Goal: Information Seeking & Learning: Compare options

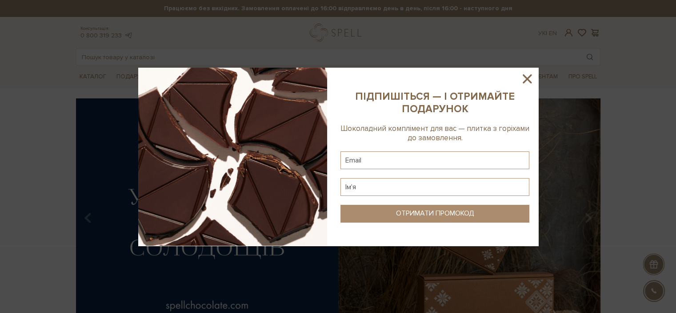
click at [105, 139] on div at bounding box center [338, 156] width 676 height 313
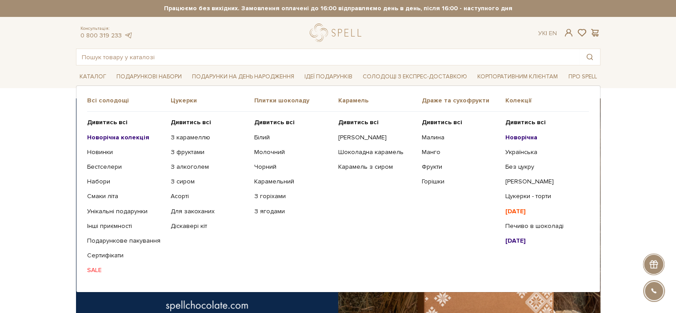
click at [119, 131] on ul "Дивитись всі Новорічна колекція Новинки Бестселери Набори SALE" at bounding box center [129, 196] width 84 height 169
click at [120, 135] on b "Новорічна колекція" at bounding box center [118, 137] width 62 height 8
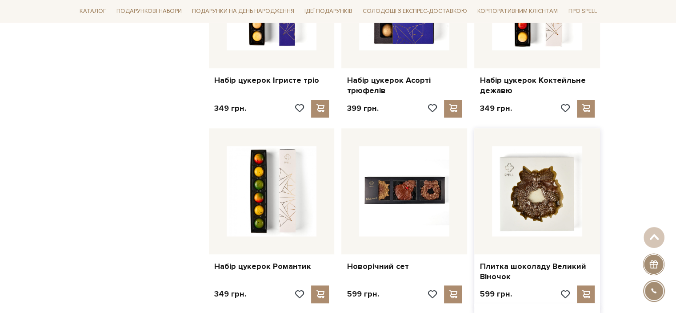
scroll to position [845, 0]
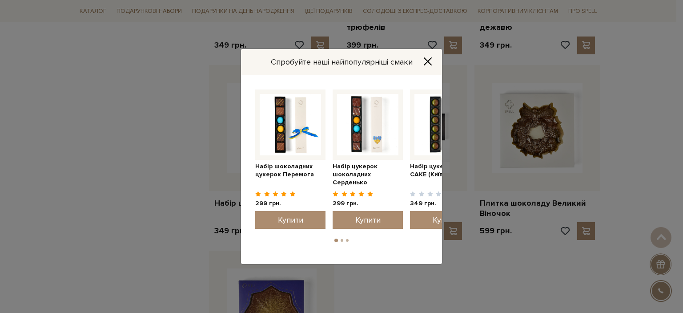
click at [429, 61] on icon "Close" at bounding box center [427, 61] width 9 height 9
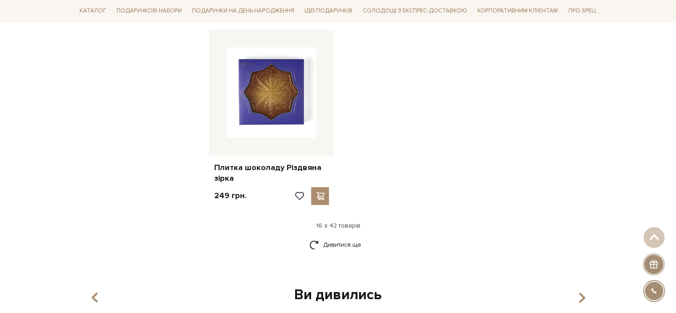
scroll to position [1067, 0]
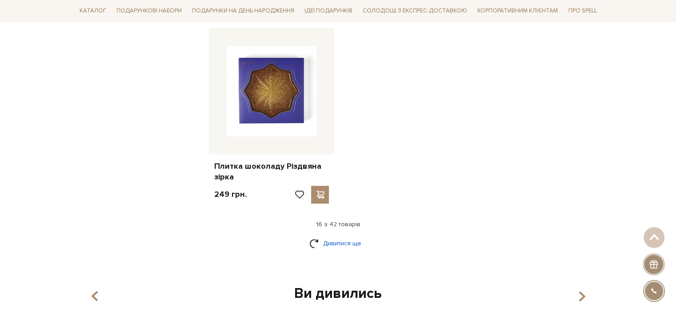
click at [342, 242] on link "Дивитися ще" at bounding box center [339, 243] width 58 height 16
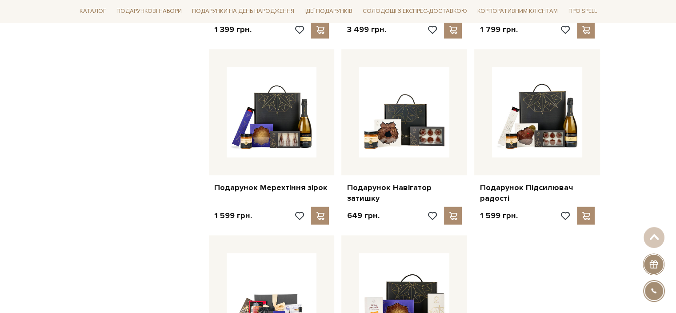
scroll to position [2090, 0]
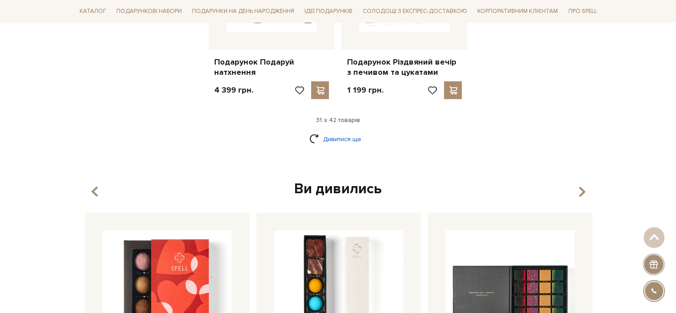
click at [334, 145] on link "Дивитися ще" at bounding box center [339, 139] width 58 height 16
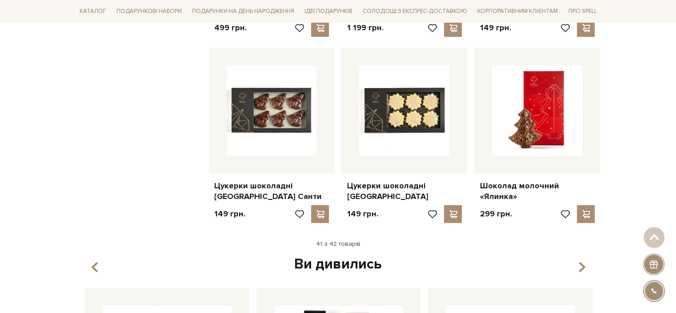
scroll to position [2535, 0]
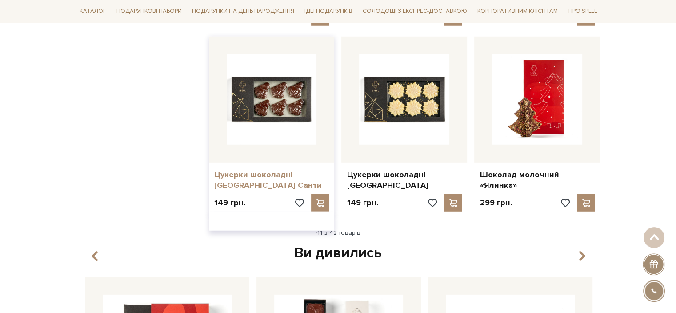
click at [275, 182] on link "Цукерки шоколадні [GEOGRAPHIC_DATA] Санти" at bounding box center [271, 179] width 115 height 21
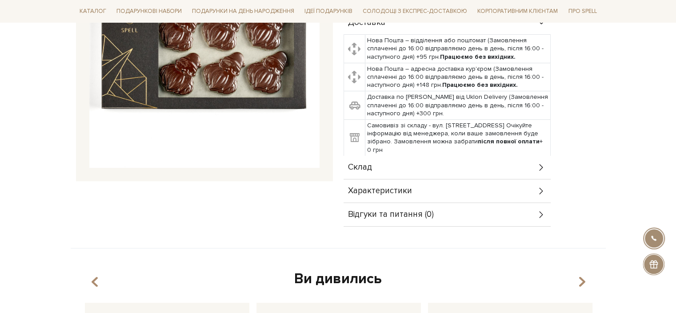
scroll to position [267, 0]
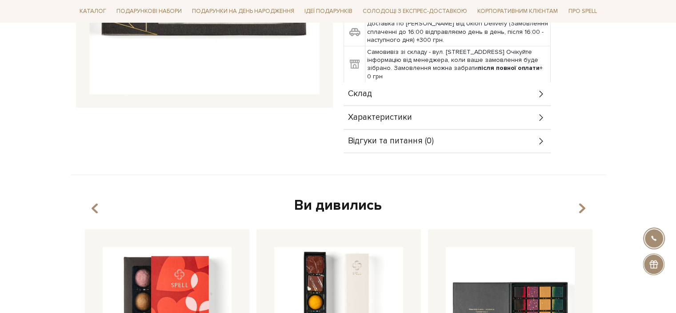
click at [373, 97] on div "Склад" at bounding box center [447, 93] width 207 height 23
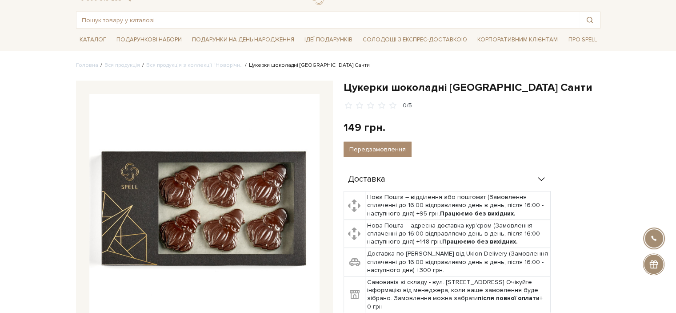
scroll to position [0, 0]
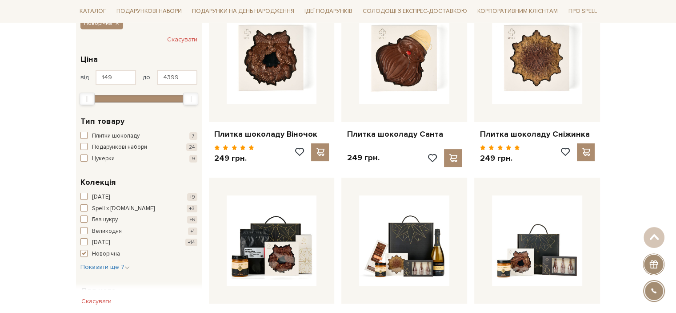
scroll to position [89, 0]
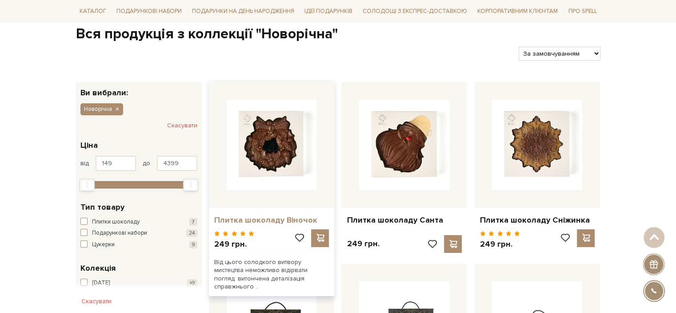
click at [256, 217] on link "Плитка шоколаду Віночок" at bounding box center [271, 220] width 115 height 10
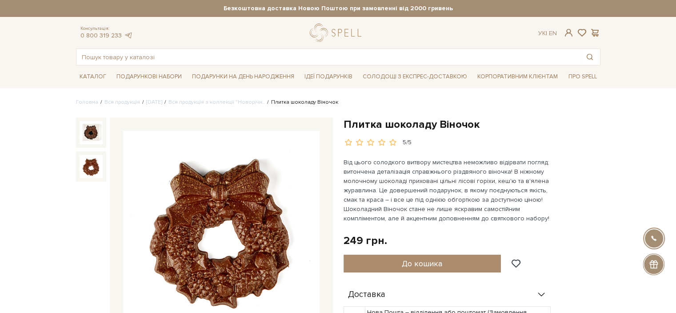
click at [404, 139] on div "5/5" at bounding box center [407, 142] width 9 height 8
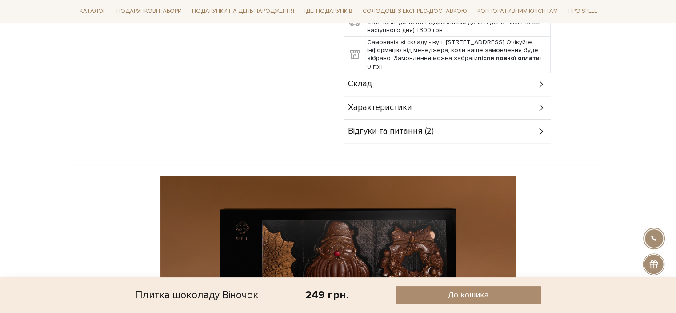
scroll to position [356, 0]
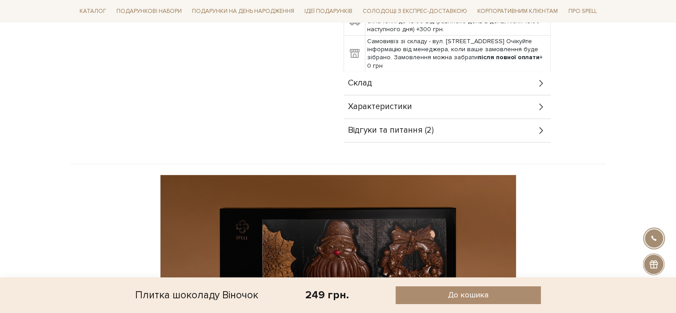
click at [463, 126] on div "Відгуки та питання (2)" at bounding box center [447, 130] width 207 height 23
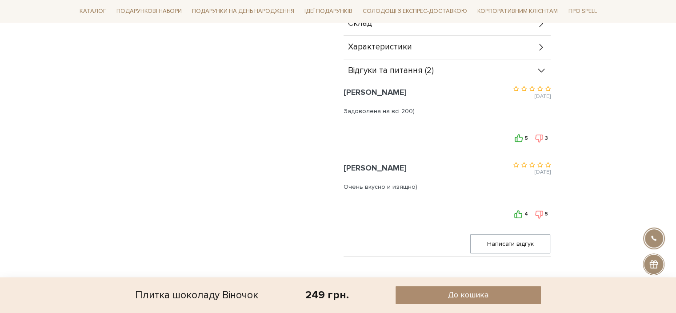
scroll to position [400, 0]
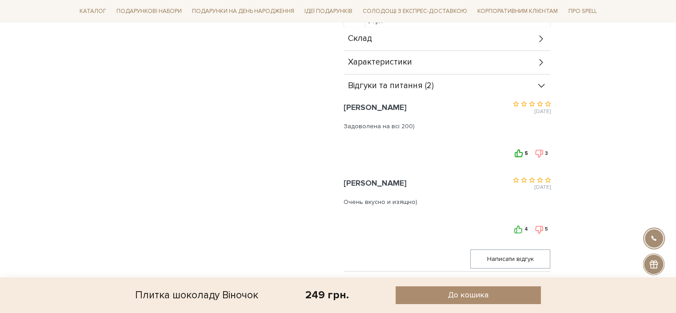
click at [519, 153] on icon at bounding box center [519, 153] width 8 height 8
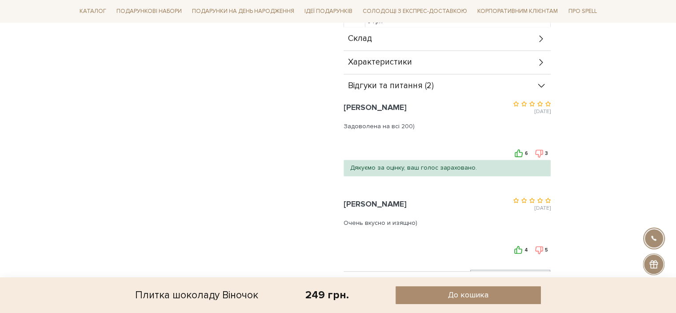
scroll to position [445, 0]
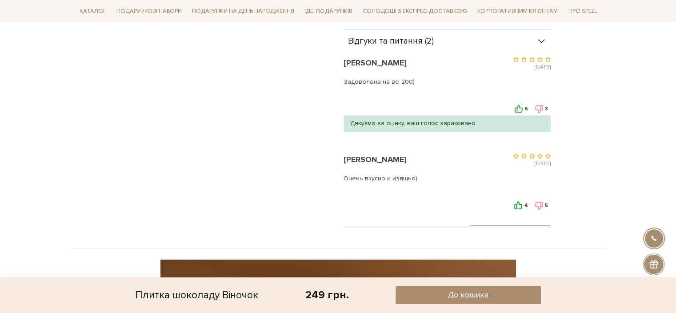
click at [519, 203] on icon at bounding box center [519, 205] width 8 height 8
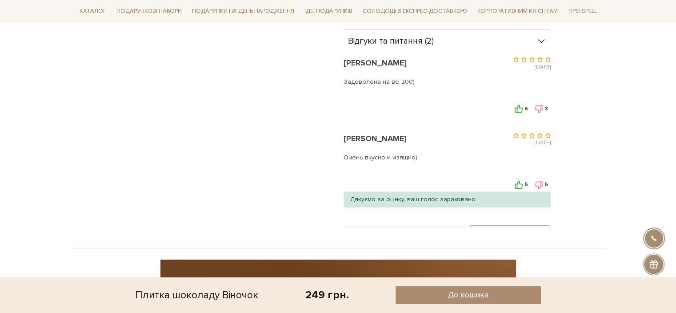
scroll to position [400, 0]
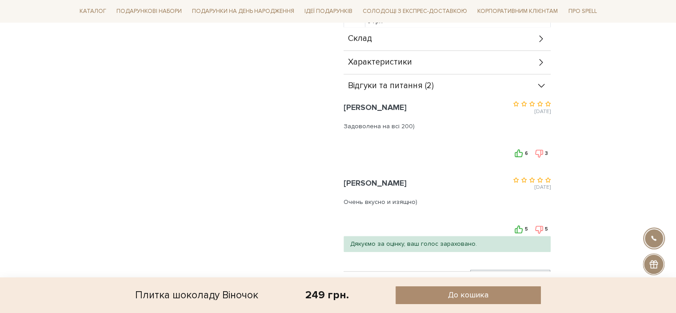
click at [522, 153] on icon at bounding box center [519, 153] width 8 height 8
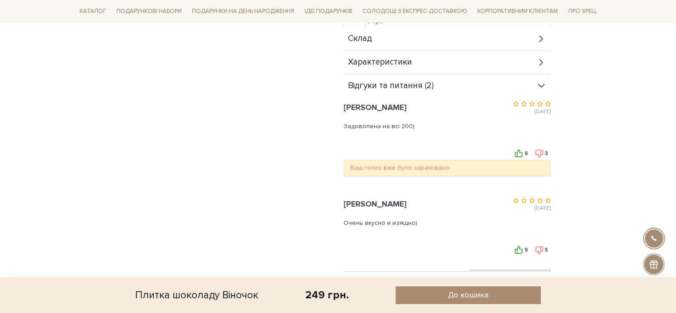
click at [583, 166] on div "Доставка Нова Пошта – відділення або поштомат (Замовлення сплаченні до 16:00 ві…" at bounding box center [472, 77] width 257 height 389
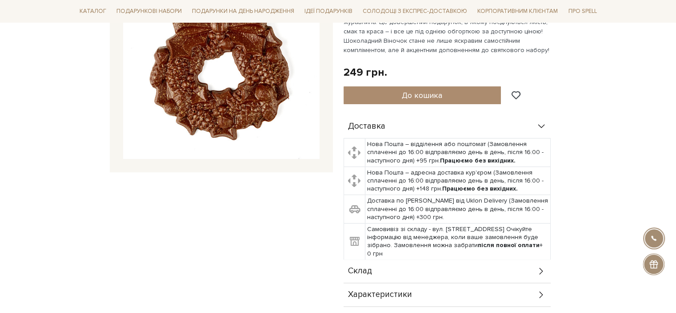
scroll to position [178, 0]
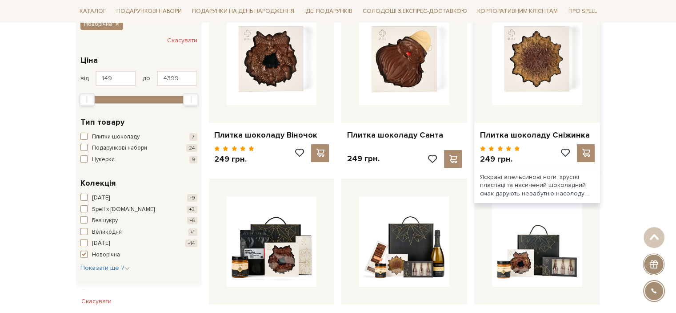
scroll to position [222, 0]
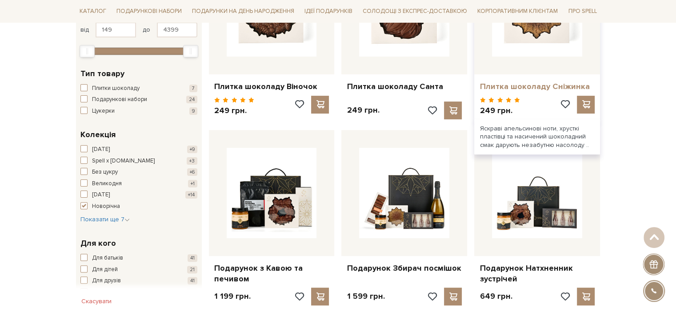
click at [526, 89] on link "Плитка шоколаду Сніжинка" at bounding box center [537, 86] width 115 height 10
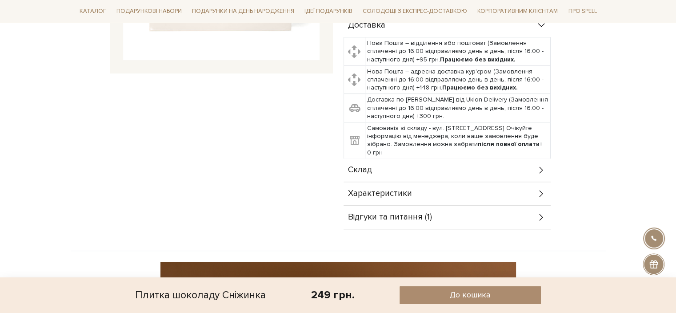
click at [437, 210] on div "Відгуки та питання (1)" at bounding box center [447, 216] width 207 height 23
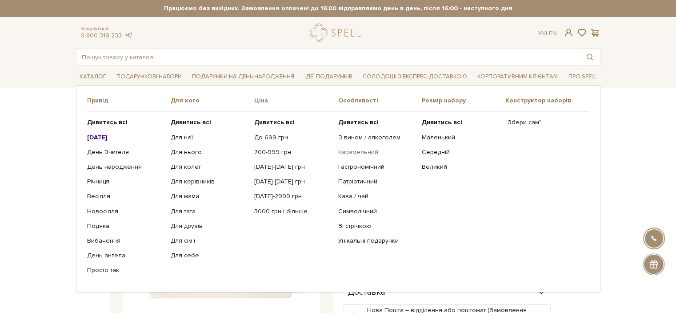
scroll to position [356, 0]
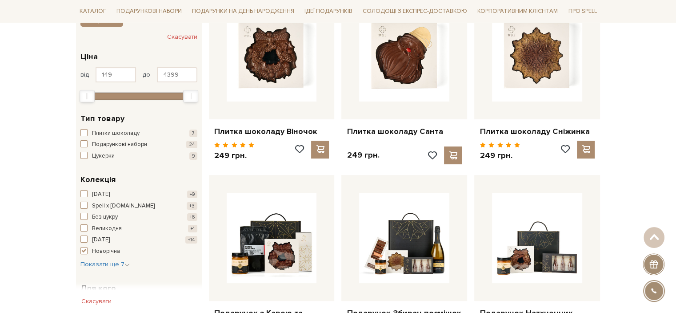
scroll to position [44, 0]
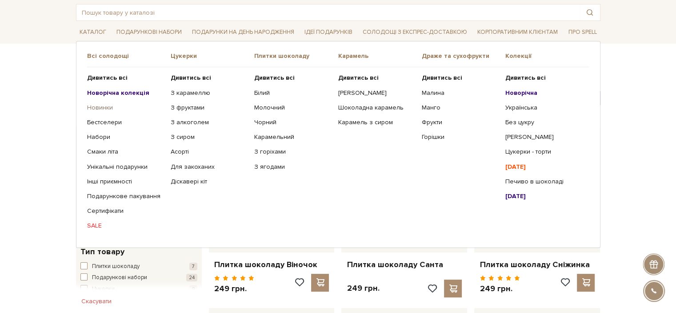
click at [103, 110] on link "Новинки" at bounding box center [125, 108] width 77 height 8
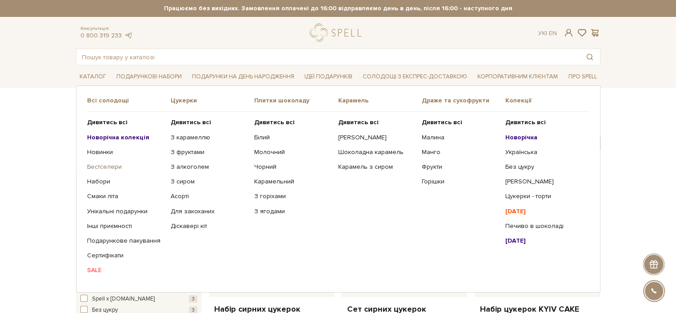
click at [105, 169] on link "Бестселери" at bounding box center [125, 167] width 77 height 8
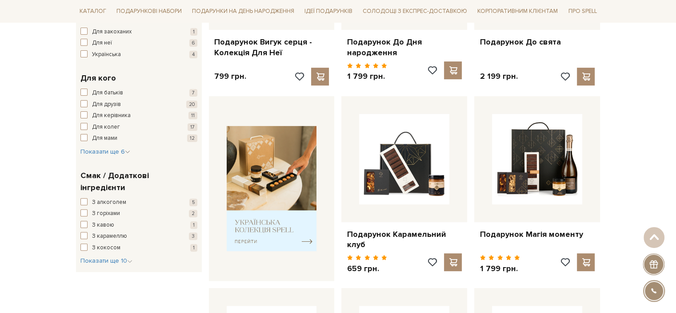
scroll to position [178, 0]
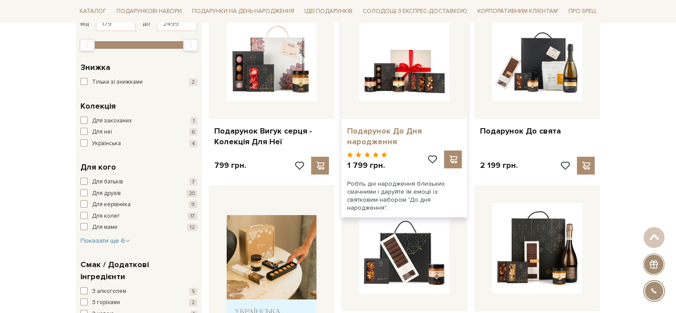
click at [384, 137] on link "Подарунок До Дня народження" at bounding box center [404, 136] width 115 height 21
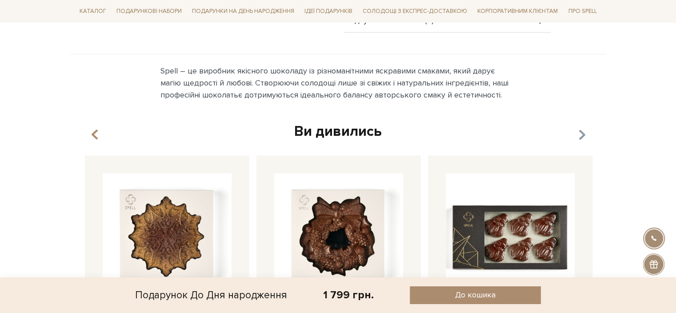
scroll to position [489, 0]
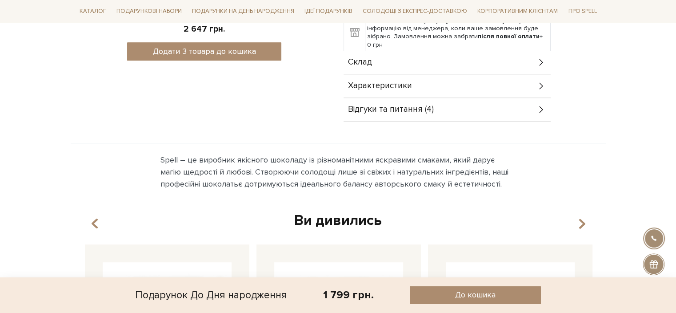
click at [398, 105] on span "Відгуки та питання (4)" at bounding box center [391, 109] width 86 height 8
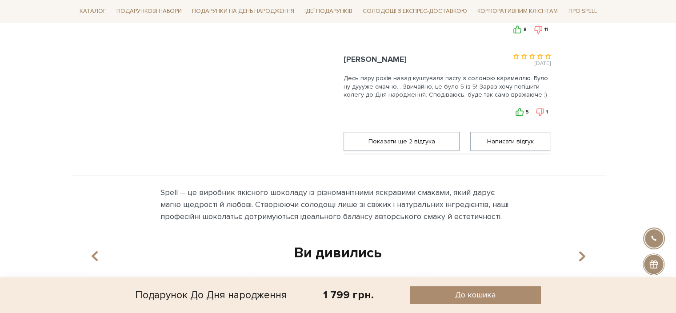
scroll to position [578, 0]
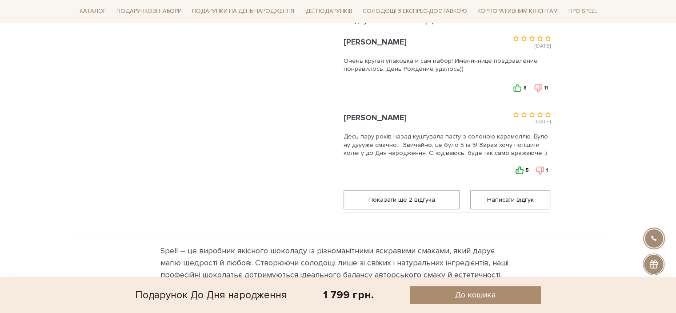
click at [519, 166] on use at bounding box center [520, 170] width 8 height 8
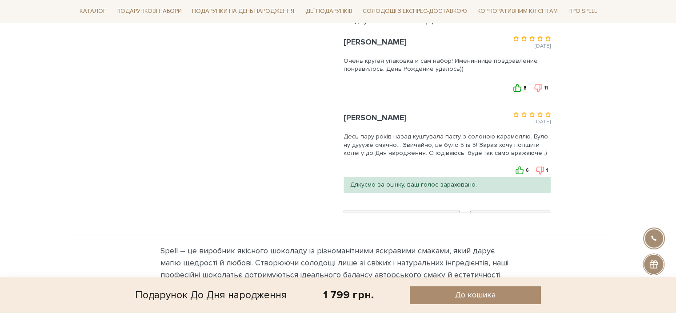
click at [519, 84] on use at bounding box center [518, 88] width 8 height 8
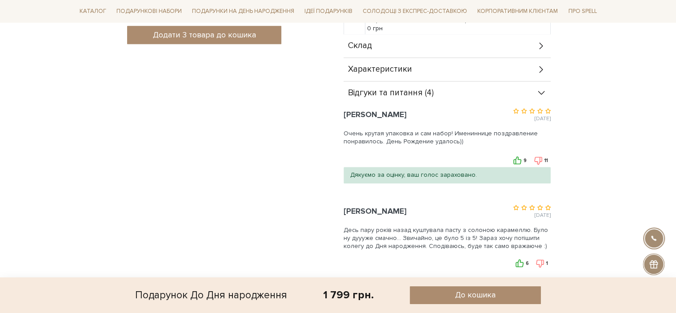
scroll to position [489, 0]
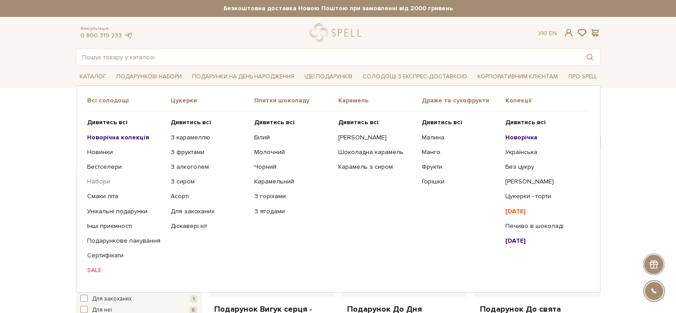
click at [105, 181] on link "Набори" at bounding box center [125, 181] width 77 height 8
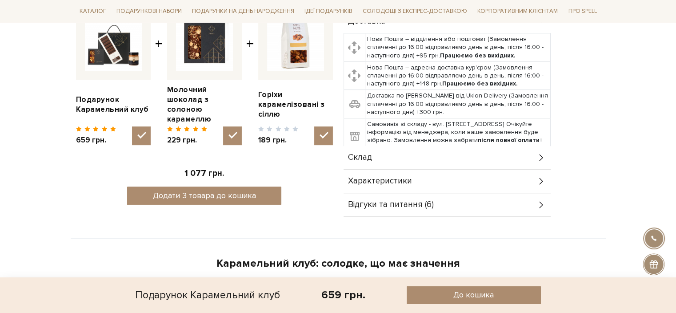
scroll to position [400, 0]
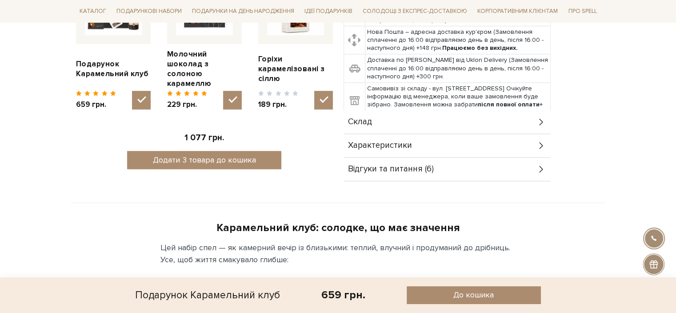
click at [434, 172] on div "Відгуки та питання (6)" at bounding box center [447, 168] width 207 height 23
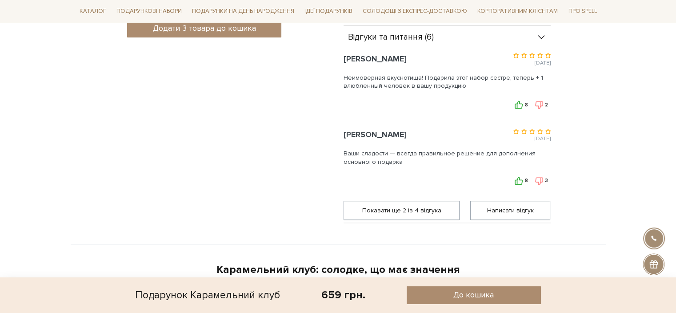
scroll to position [534, 0]
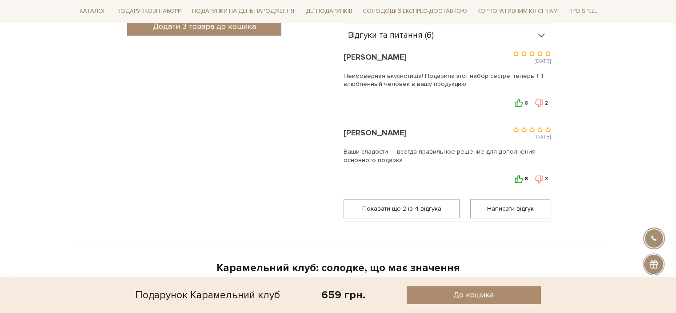
click at [523, 177] on icon at bounding box center [519, 179] width 8 height 8
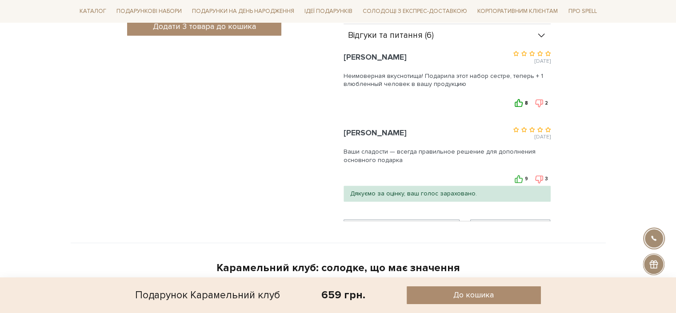
click at [518, 101] on use at bounding box center [519, 103] width 8 height 8
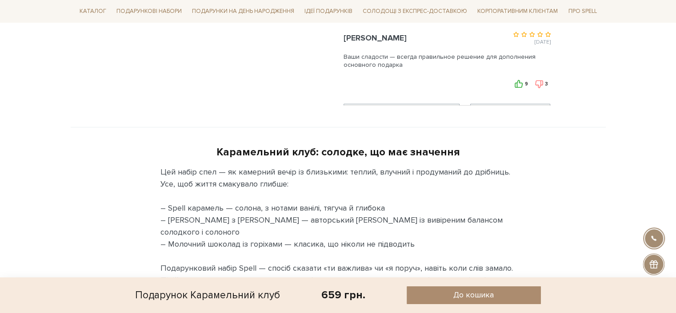
scroll to position [712, 0]
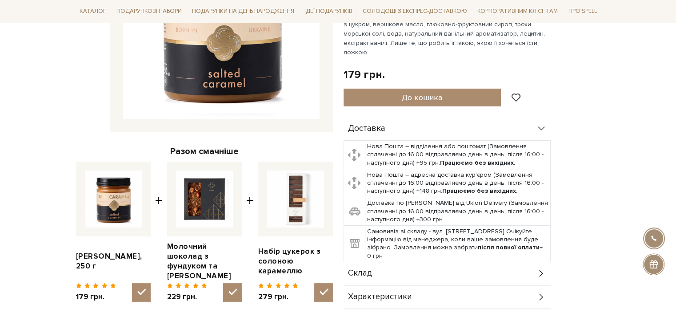
scroll to position [400, 0]
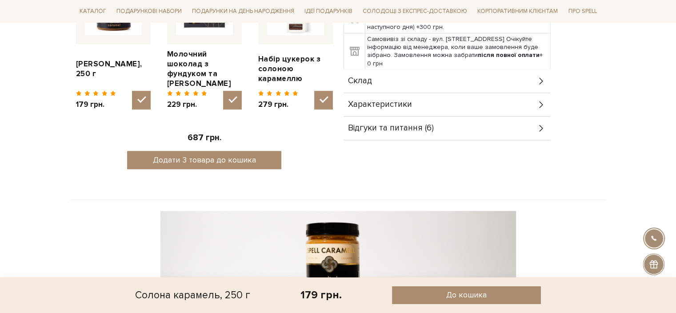
click at [403, 117] on div "Відгуки та питання (6)" at bounding box center [447, 128] width 207 height 23
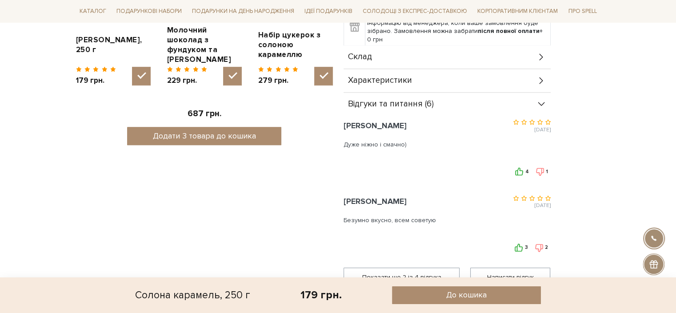
scroll to position [445, 0]
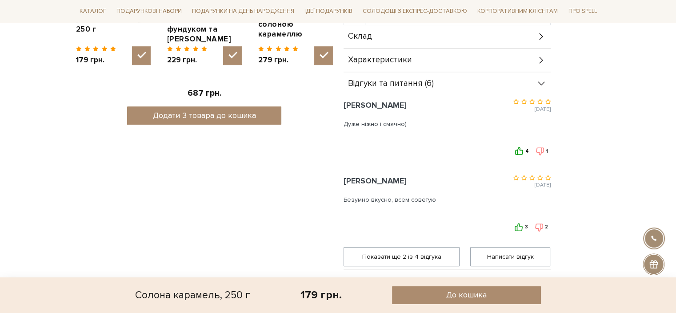
click at [521, 147] on icon at bounding box center [519, 151] width 8 height 8
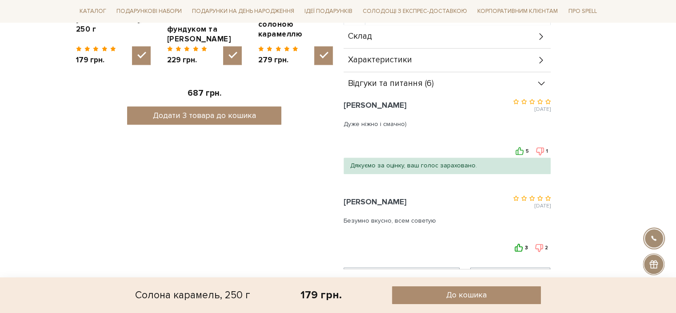
click at [519, 243] on icon at bounding box center [519, 247] width 8 height 8
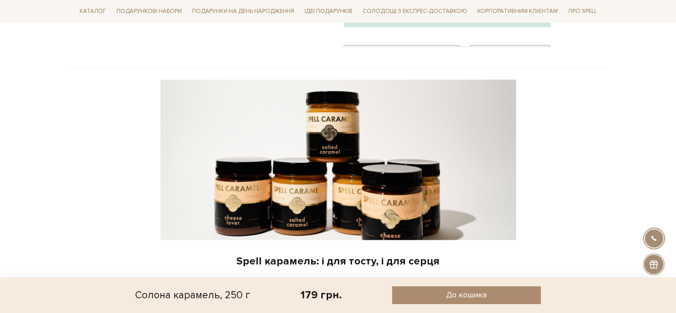
scroll to position [889, 0]
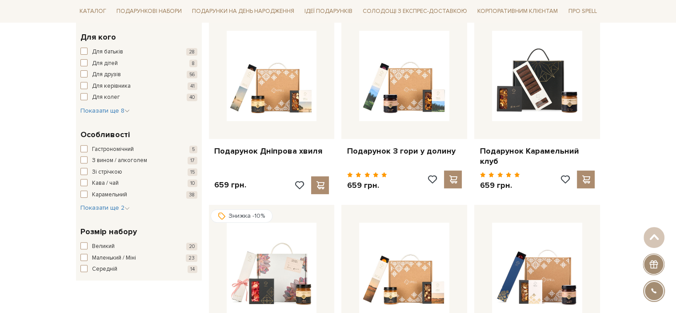
scroll to position [222, 0]
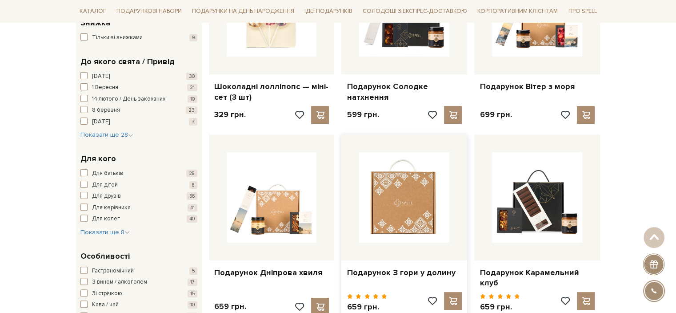
click at [379, 192] on img at bounding box center [404, 197] width 90 height 90
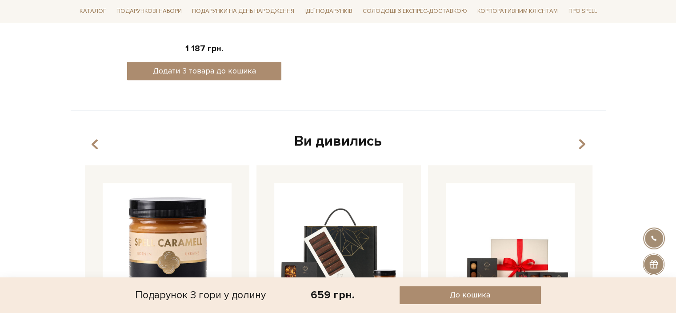
scroll to position [311, 0]
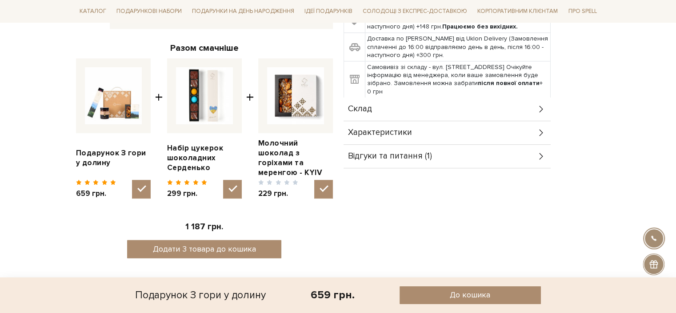
click at [401, 164] on div "Відгуки та питання (1)" at bounding box center [447, 156] width 207 height 23
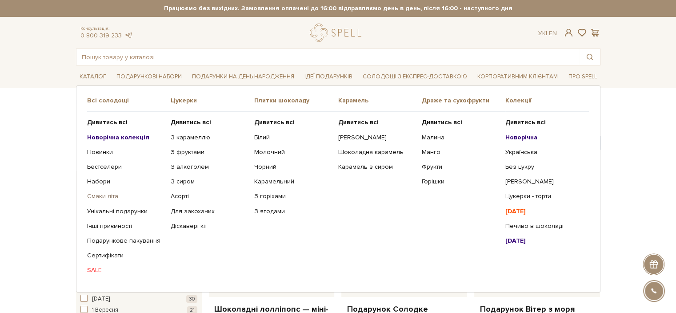
scroll to position [44, 0]
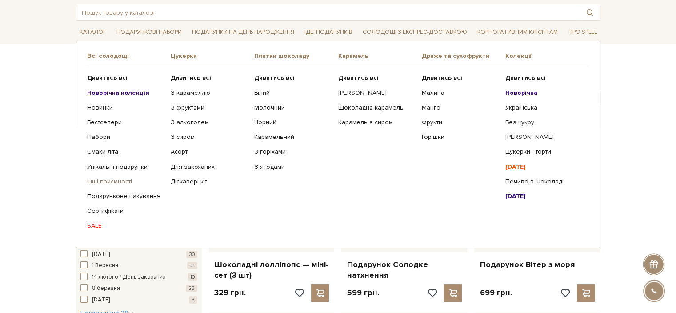
click at [121, 181] on link "Інші приємності" at bounding box center [125, 181] width 77 height 8
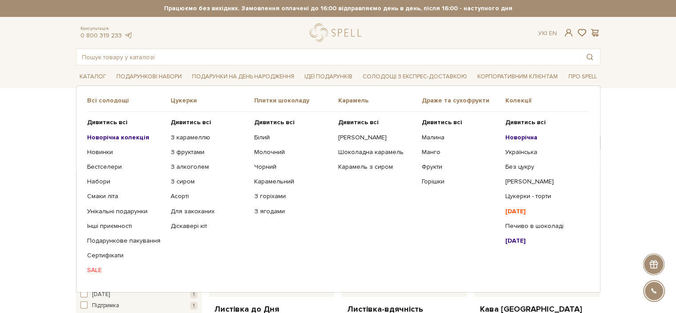
click at [101, 101] on span "Всі солодощі" at bounding box center [129, 101] width 84 height 8
click at [100, 77] on link "Каталог" at bounding box center [93, 77] width 34 height 14
click at [173, 103] on span "Цукерки" at bounding box center [213, 101] width 84 height 8
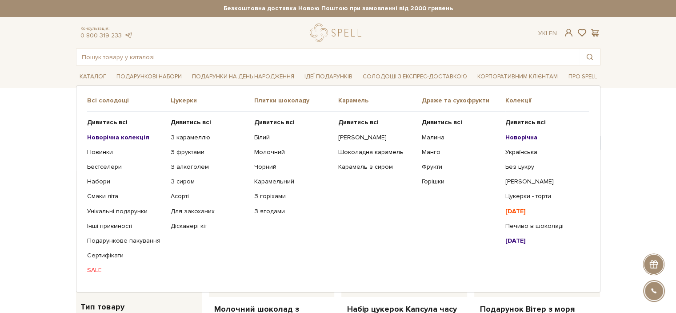
click at [172, 97] on span "Цукерки" at bounding box center [213, 101] width 84 height 8
click at [183, 99] on span "Цукерки" at bounding box center [213, 101] width 84 height 8
click at [197, 120] on b "Дивитись всі" at bounding box center [191, 122] width 40 height 8
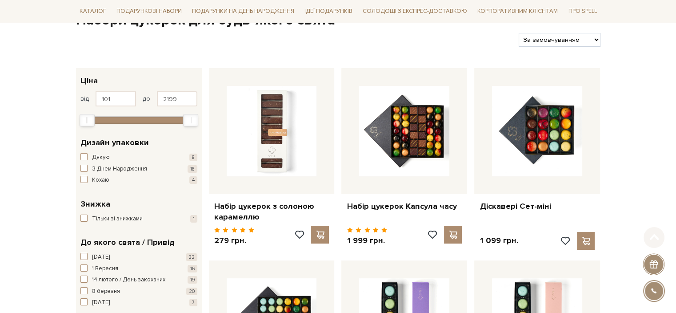
scroll to position [133, 0]
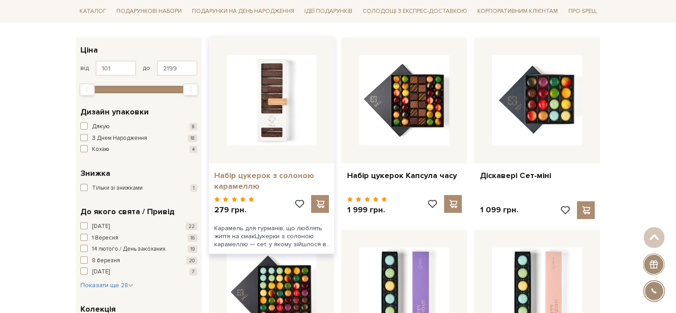
click at [246, 183] on link "Набір цукерок з солоною карамеллю" at bounding box center [271, 180] width 115 height 21
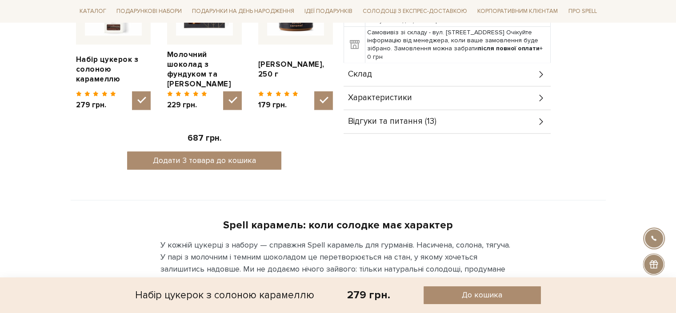
scroll to position [400, 0]
click at [430, 121] on span "Відгуки та питання (13)" at bounding box center [392, 121] width 88 height 8
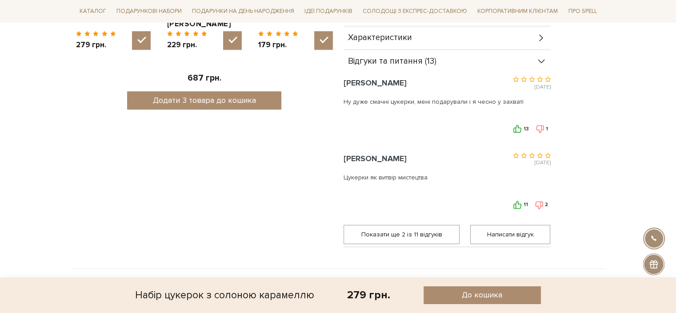
scroll to position [445, 0]
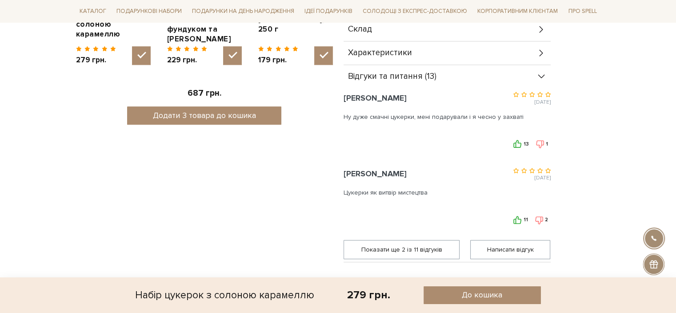
click at [544, 72] on icon at bounding box center [542, 77] width 10 height 10
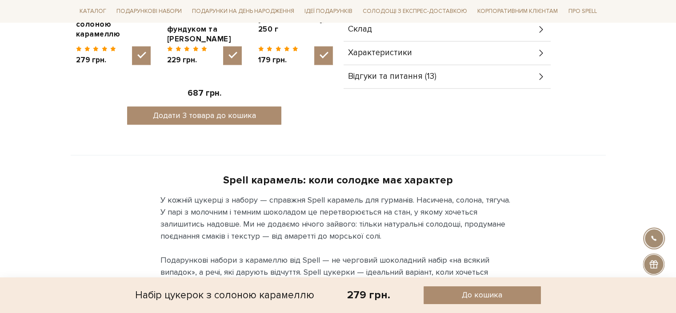
click at [542, 72] on icon at bounding box center [542, 77] width 10 height 10
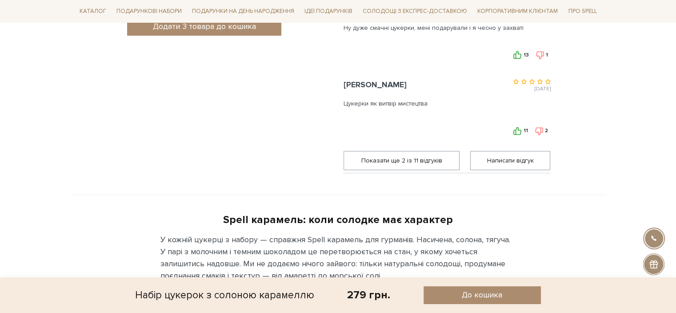
click at [418, 161] on span "Показати ще 2 iз 11 вiдгукiв" at bounding box center [402, 160] width 105 height 18
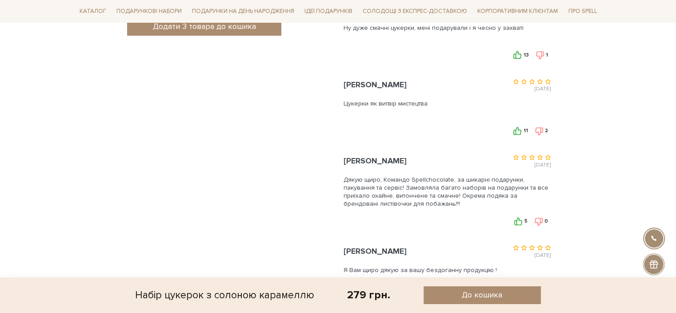
scroll to position [667, 0]
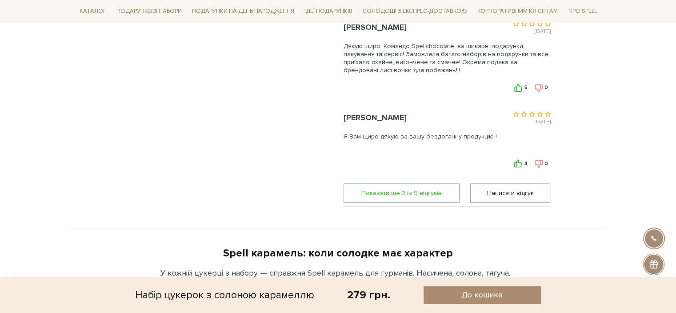
click at [422, 195] on span "Показати ще 2 iз 9 вiдгукiв" at bounding box center [402, 193] width 105 height 18
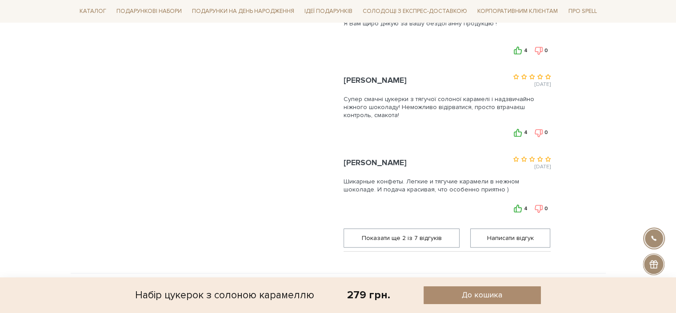
scroll to position [800, 0]
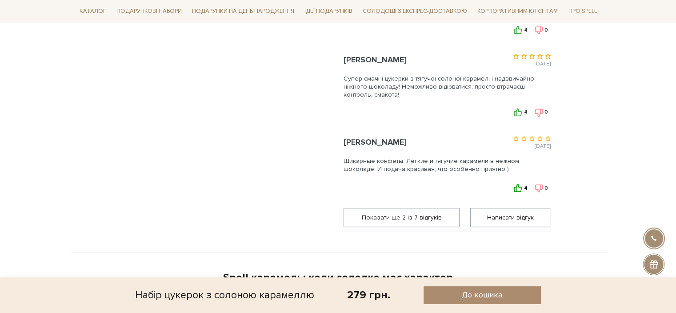
click at [523, 184] on icon at bounding box center [518, 188] width 8 height 8
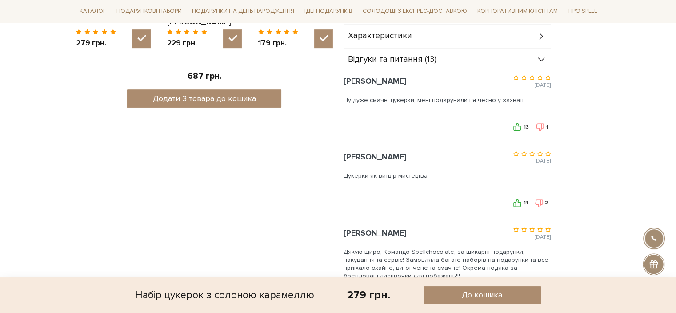
scroll to position [445, 0]
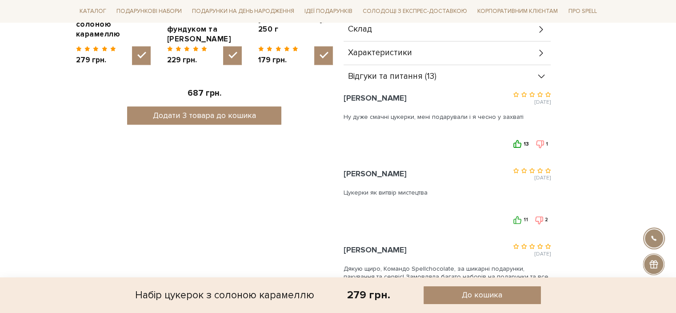
click at [519, 144] on icon at bounding box center [518, 144] width 8 height 8
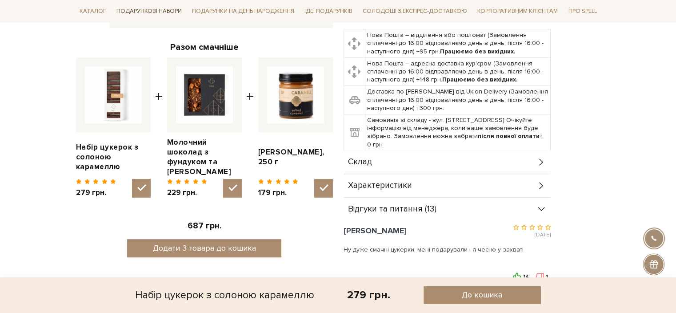
scroll to position [311, 0]
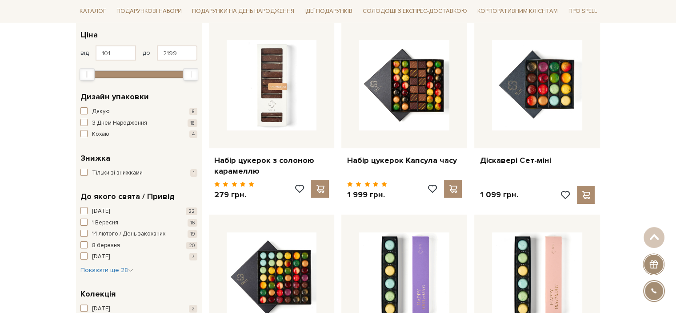
scroll to position [133, 0]
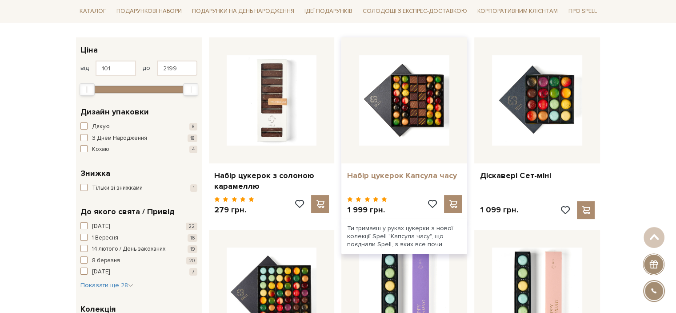
drag, startPoint x: 427, startPoint y: 168, endPoint x: 418, endPoint y: 174, distance: 10.6
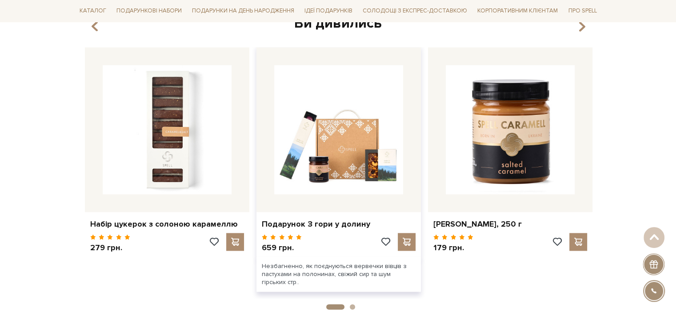
scroll to position [1201, 0]
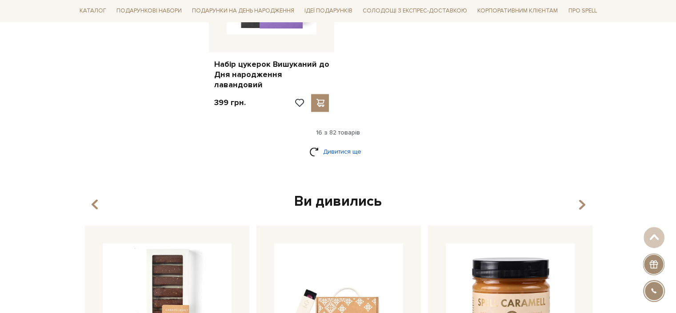
click at [344, 144] on link "Дивитися ще" at bounding box center [339, 152] width 58 height 16
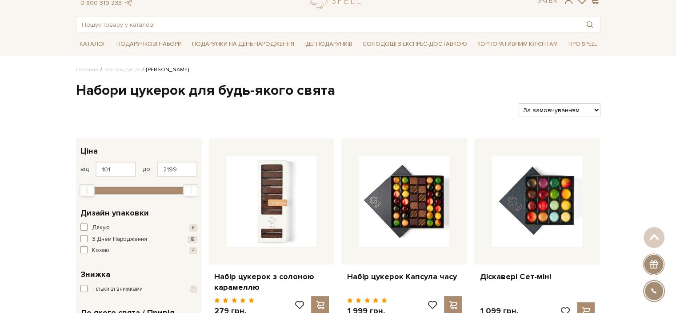
scroll to position [0, 0]
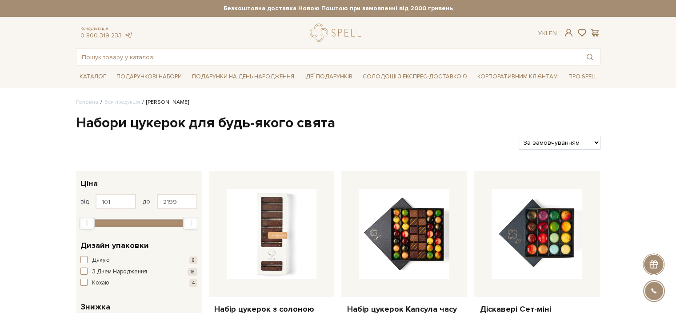
click at [542, 143] on select "За замовчуванням За Ціною (зростання) За Ціною (зменшення) Новинки За популярні…" at bounding box center [559, 143] width 81 height 14
select select "https://spellchocolate.com/our-productions/seti-cukerok/?sort=p.viewed&order=DE…"
click at [519, 136] on select "За замовчуванням За Ціною (зростання) За Ціною (зменшення) Новинки За популярні…" at bounding box center [559, 143] width 81 height 14
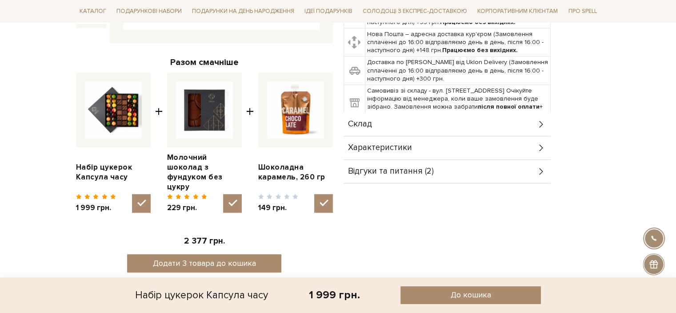
scroll to position [356, 0]
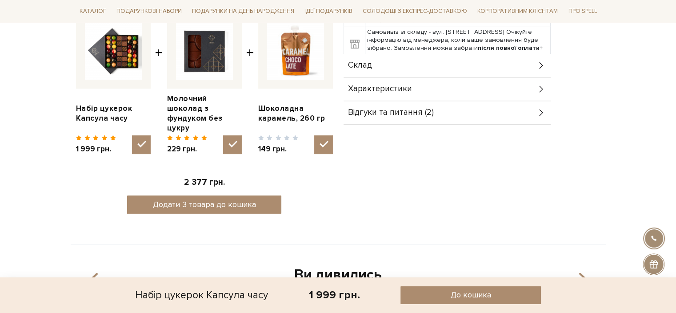
click at [427, 115] on span "Відгуки та питання (2)" at bounding box center [391, 113] width 86 height 8
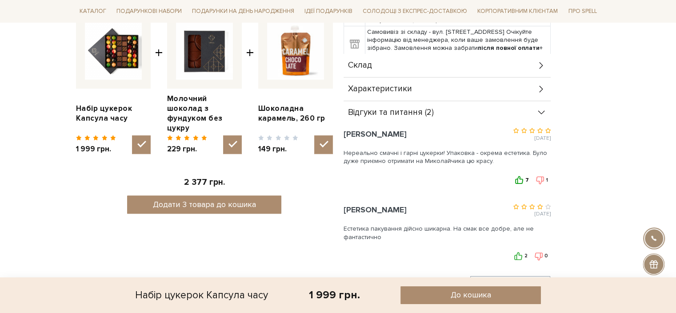
click at [517, 181] on use at bounding box center [519, 180] width 8 height 8
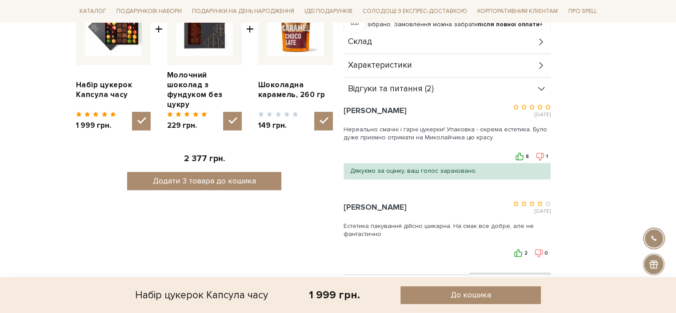
scroll to position [400, 0]
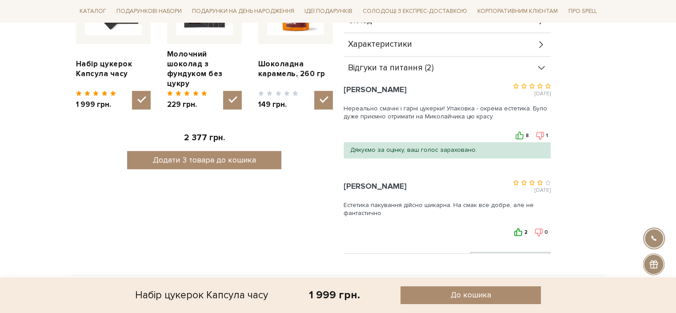
click at [520, 231] on icon at bounding box center [519, 232] width 8 height 8
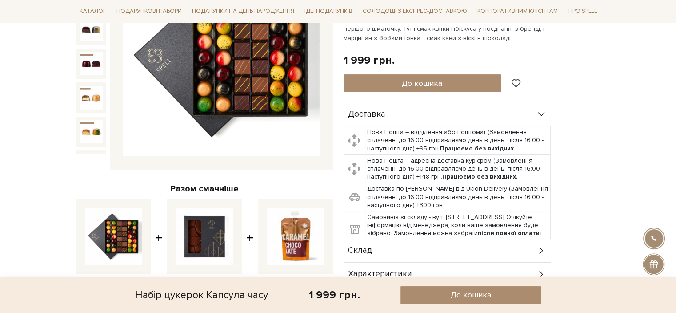
scroll to position [89, 0]
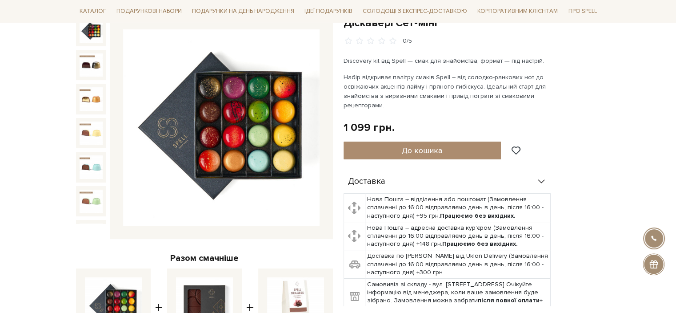
scroll to position [44, 0]
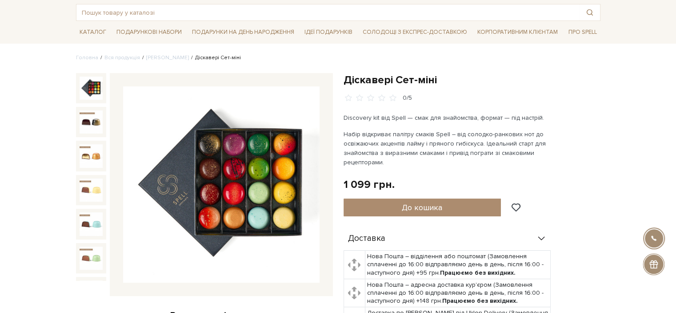
click at [390, 96] on span at bounding box center [392, 98] width 9 height 8
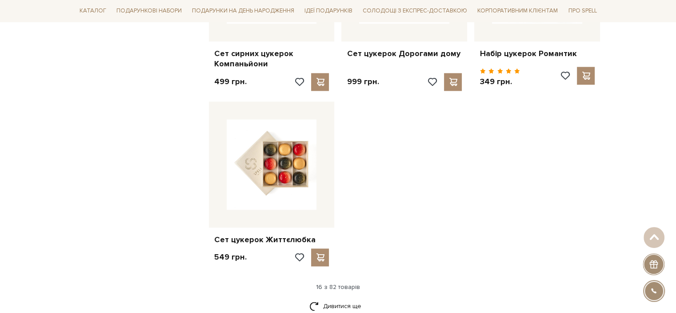
scroll to position [1112, 0]
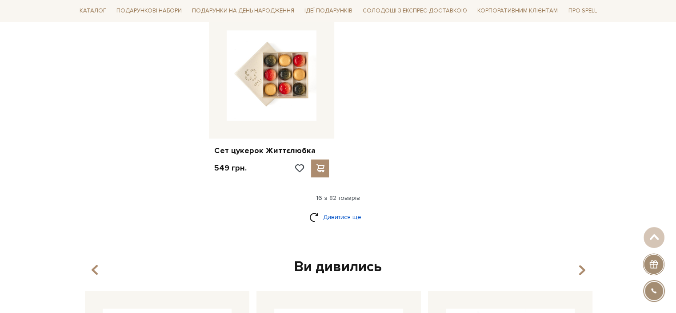
click at [350, 209] on link "Дивитися ще" at bounding box center [339, 217] width 58 height 16
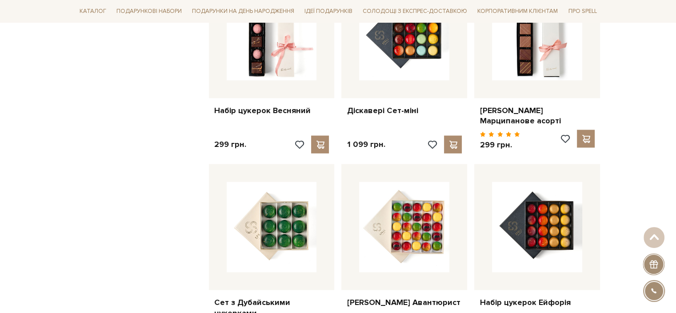
scroll to position [1601, 0]
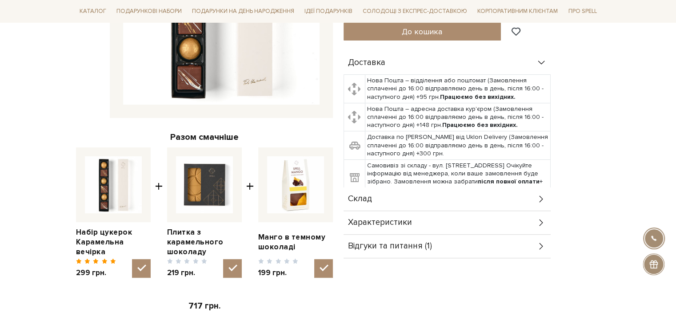
click at [432, 234] on div "Відгуки та питання (1)" at bounding box center [447, 245] width 207 height 23
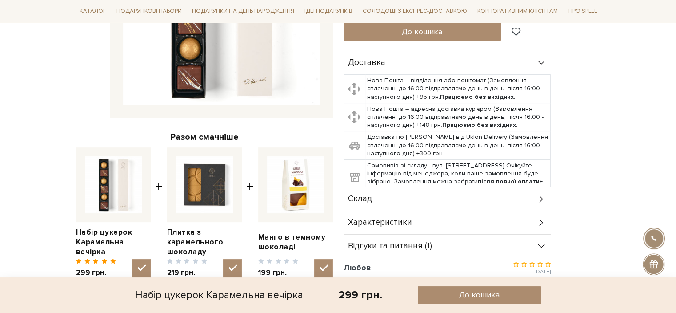
scroll to position [356, 0]
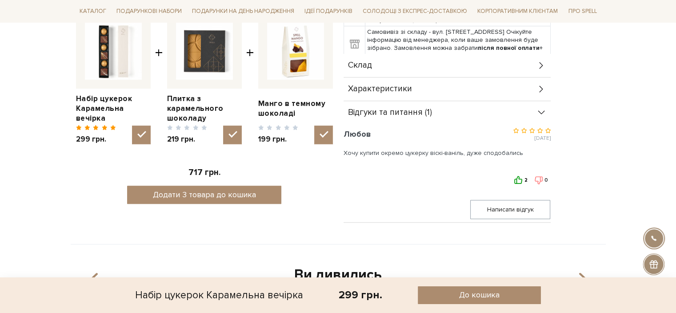
click at [518, 176] on icon at bounding box center [519, 180] width 8 height 8
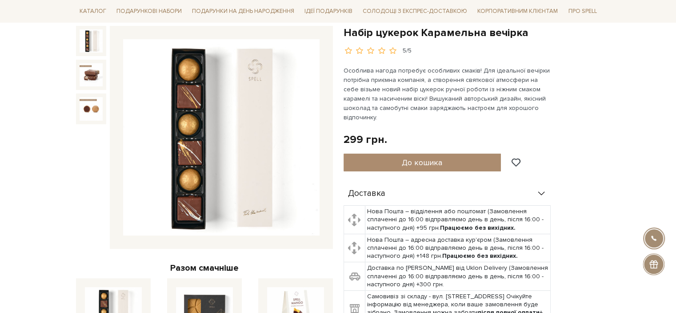
scroll to position [89, 0]
